Goal: Task Accomplishment & Management: Use online tool/utility

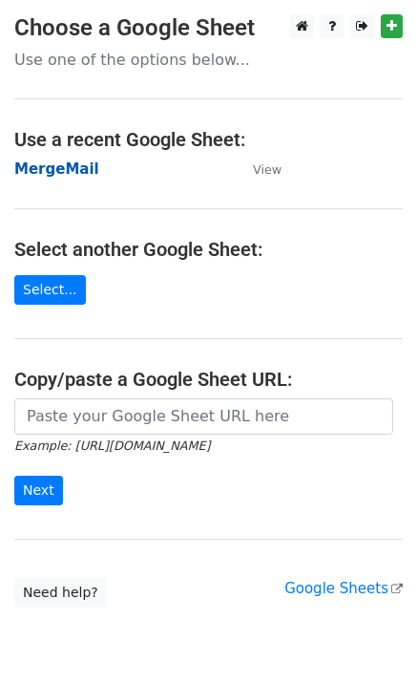
click at [74, 170] on strong "MergeMail" at bounding box center [56, 168] width 85 height 17
click at [72, 169] on strong "MergeMail" at bounding box center [56, 168] width 85 height 17
click at [67, 172] on strong "MergeMail" at bounding box center [56, 168] width 85 height 17
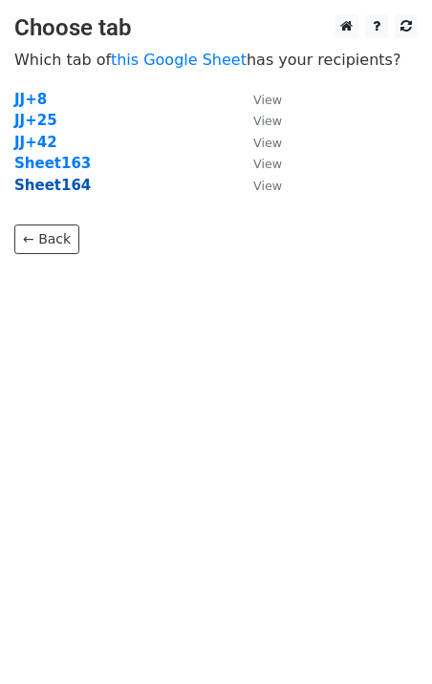
click at [60, 191] on strong "Sheet164" at bounding box center [52, 185] width 76 height 17
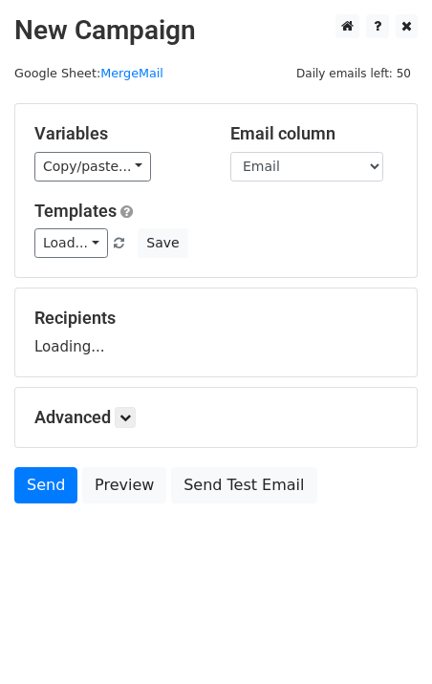
click at [66, 260] on div "Variables Copy/paste... {{Email}} Email column Email Templates Load... No Cost …" at bounding box center [215, 190] width 401 height 173
click at [70, 249] on link "Load..." at bounding box center [71, 243] width 74 height 30
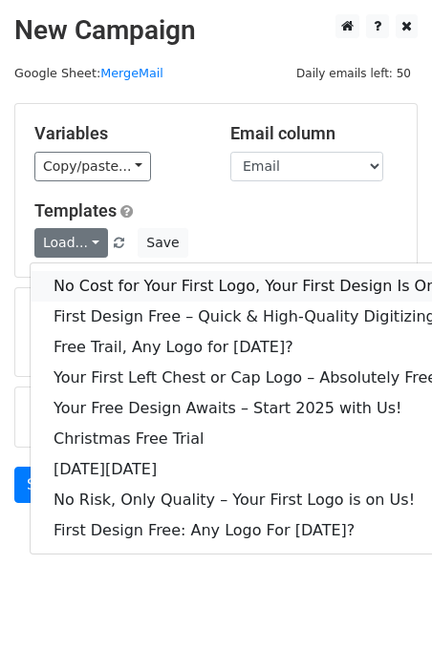
click at [124, 284] on link "No Cost for Your First Logo, Your First Design Is On Us!" at bounding box center [260, 286] width 458 height 31
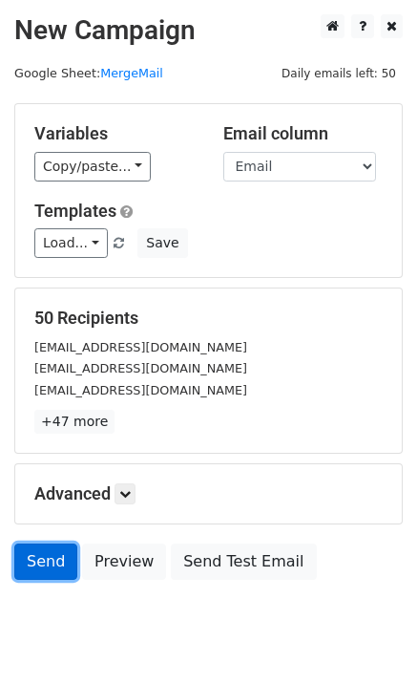
click at [52, 560] on link "Send" at bounding box center [45, 561] width 63 height 36
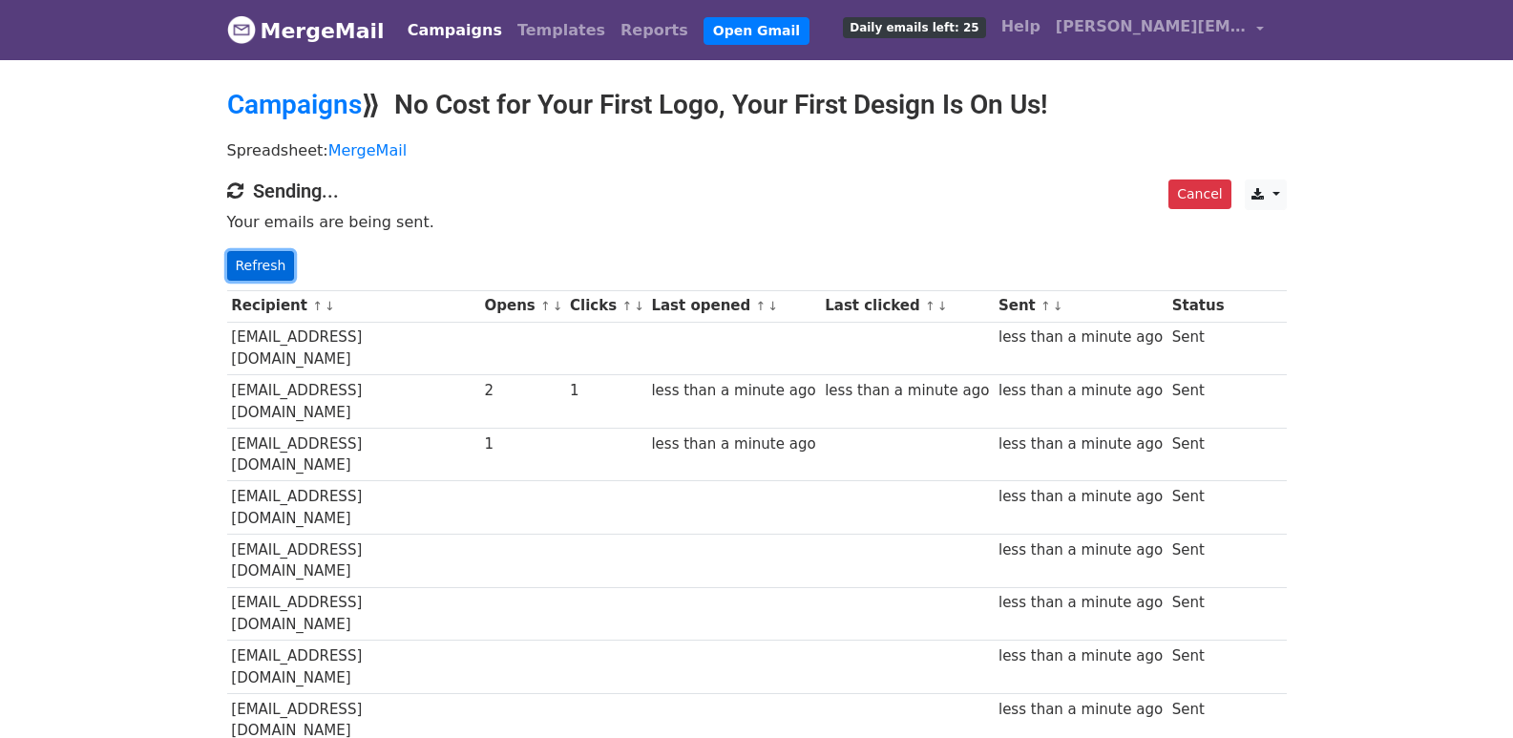
click at [261, 251] on link "Refresh" at bounding box center [261, 266] width 68 height 30
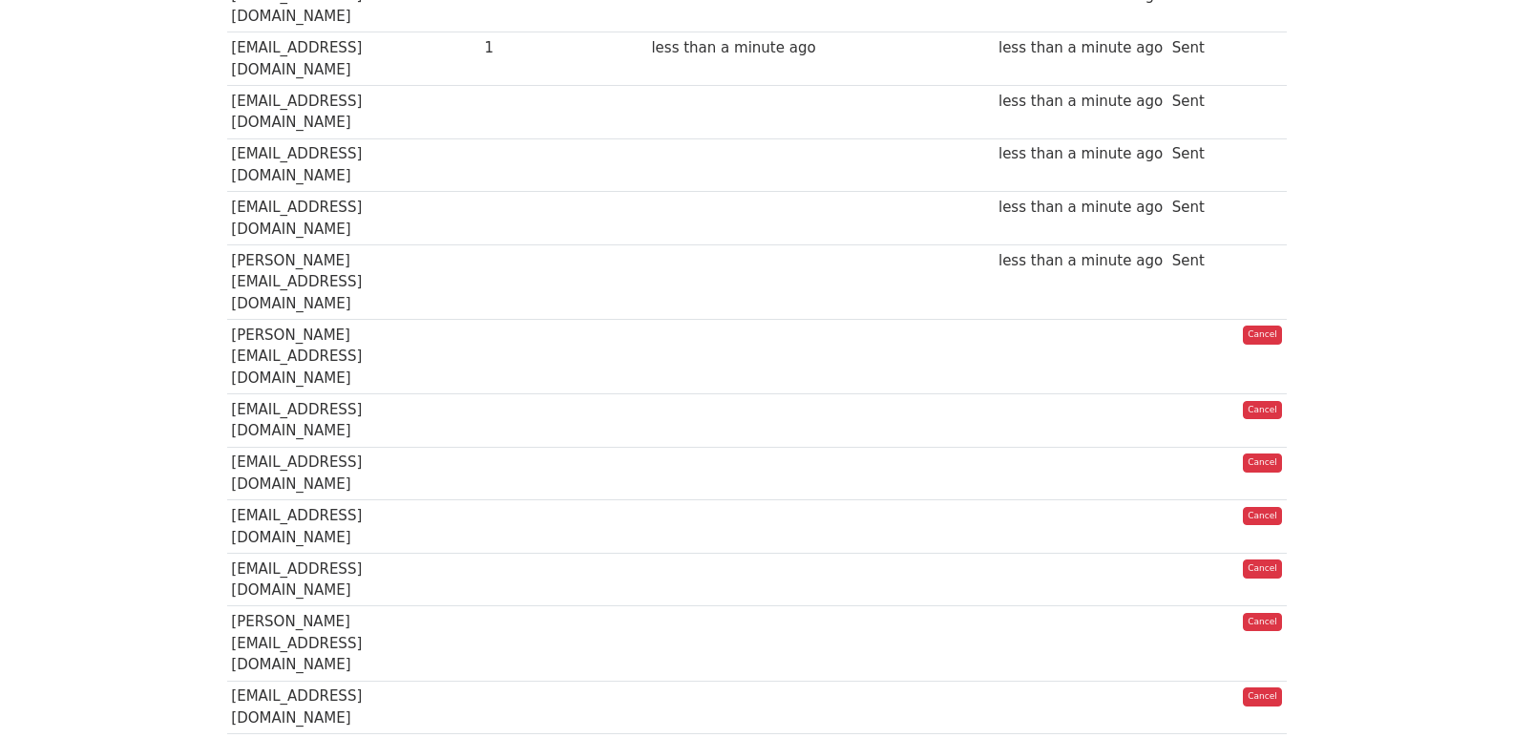
scroll to position [1345, 0]
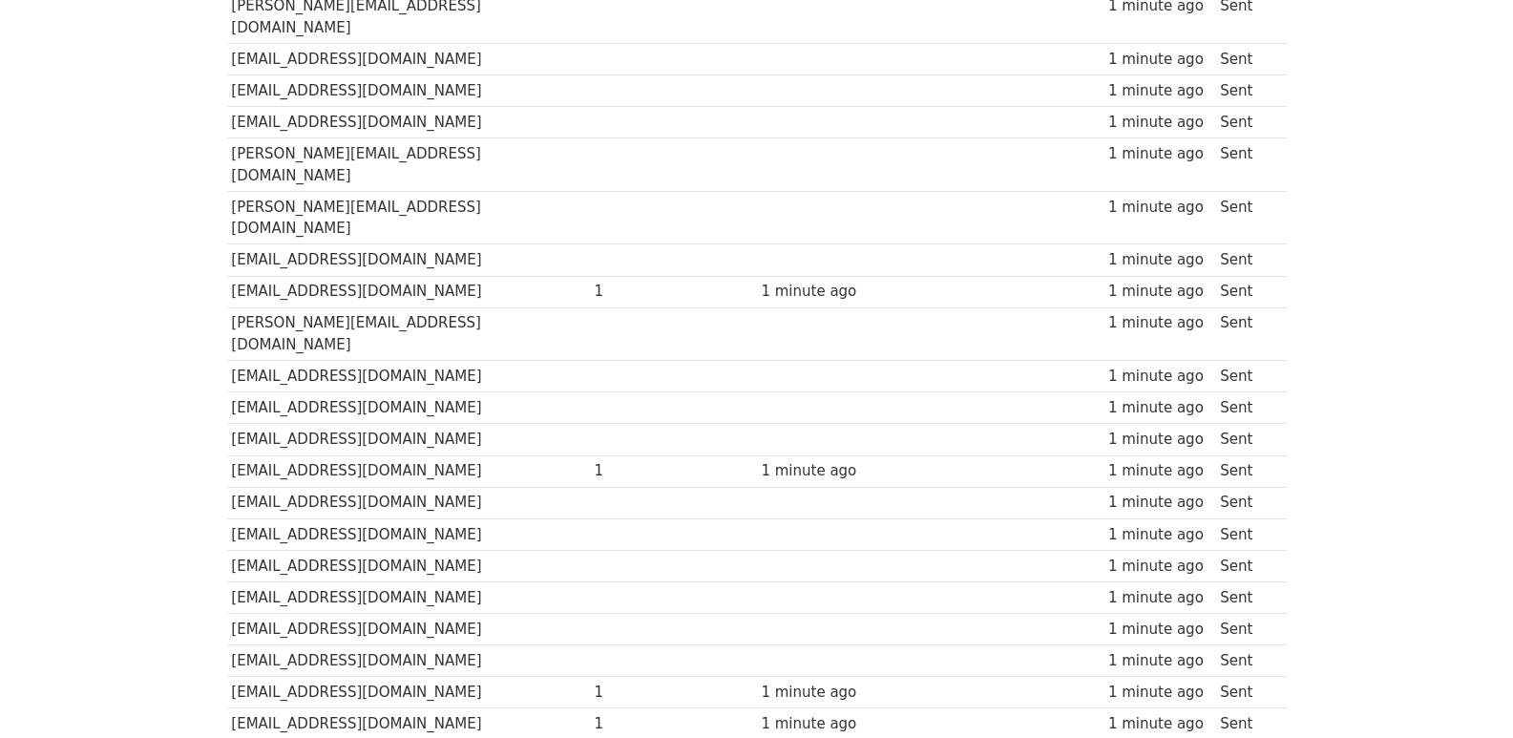
scroll to position [1329, 0]
